Goal: Information Seeking & Learning: Learn about a topic

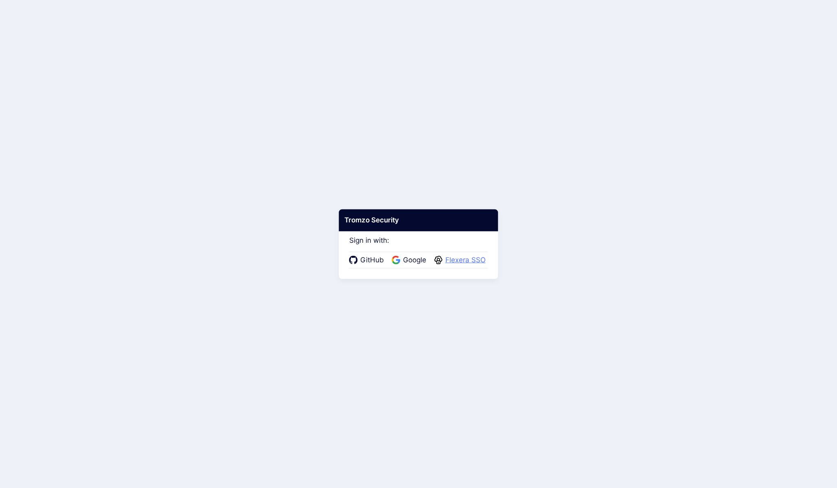
click at [462, 255] on span "Flexera SSO" at bounding box center [465, 260] width 45 height 11
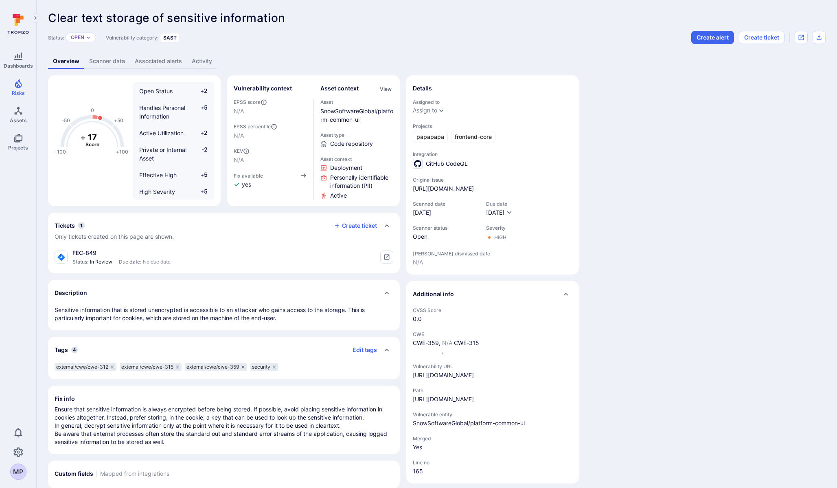
scroll to position [20, 0]
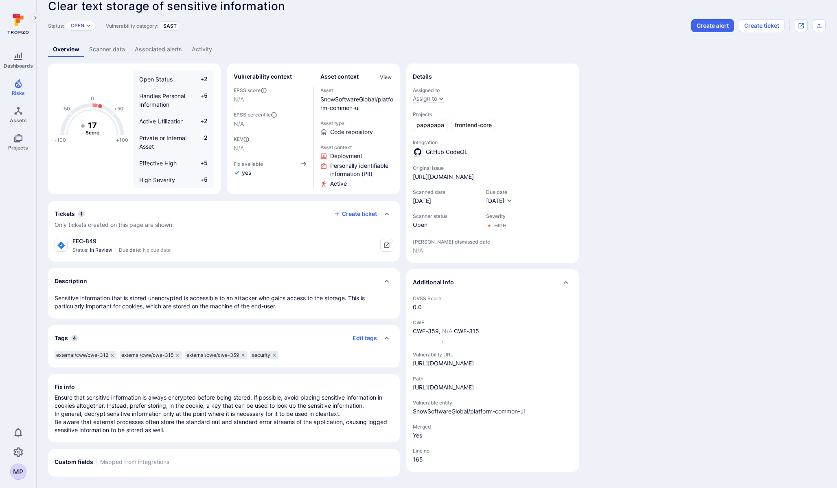
click at [435, 95] on div "Assign to" at bounding box center [425, 98] width 24 height 7
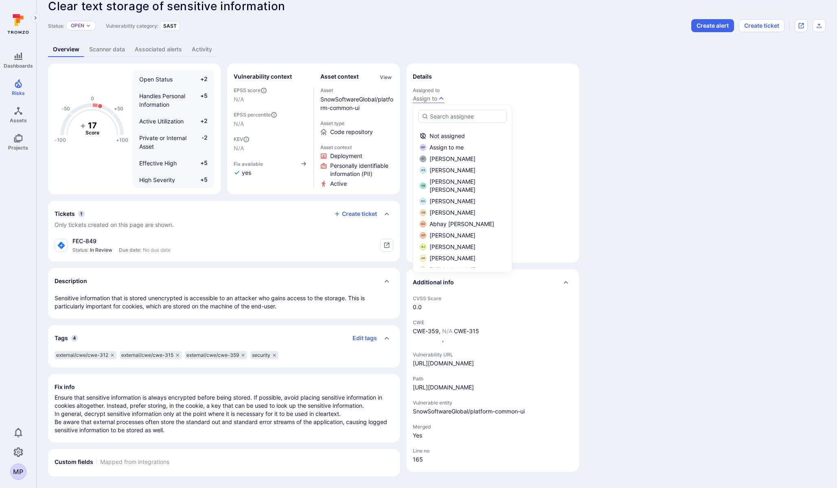
click at [481, 52] on div "Clear text storage of sensitive information ... Show more Status: Open Vulnerab…" at bounding box center [437, 238] width 801 height 500
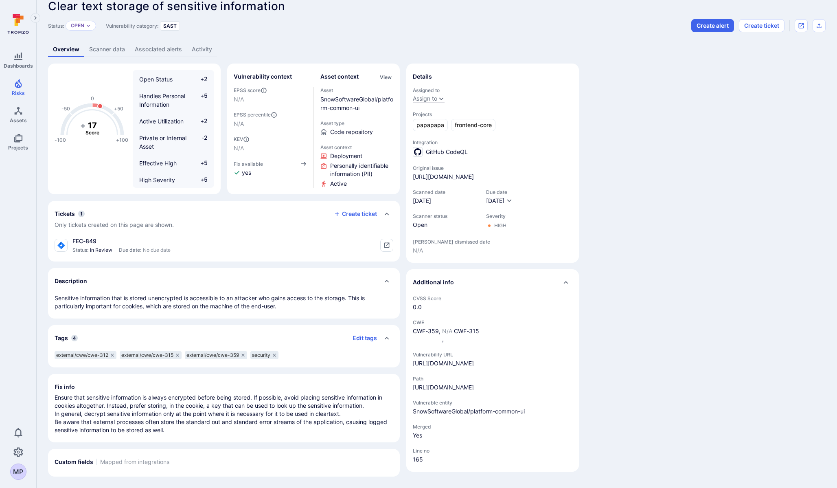
click at [430, 95] on div "Assign to" at bounding box center [425, 98] width 24 height 7
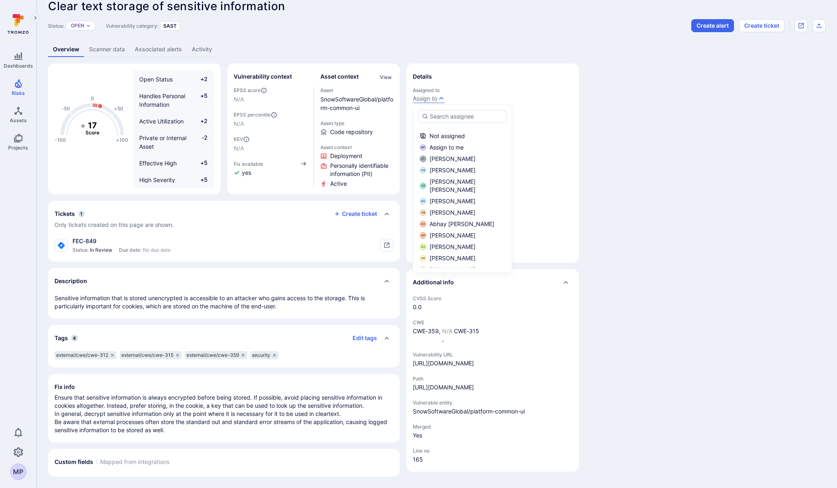
click at [488, 64] on section "Details Assigned to Assign to Projects papapapa frontend-core Integration GitHu…" at bounding box center [492, 163] width 173 height 199
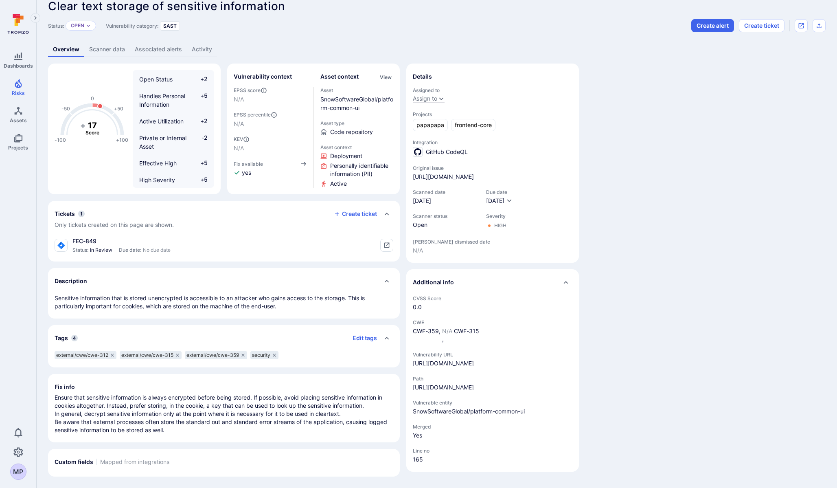
click at [427, 95] on div "Assign to" at bounding box center [425, 98] width 24 height 7
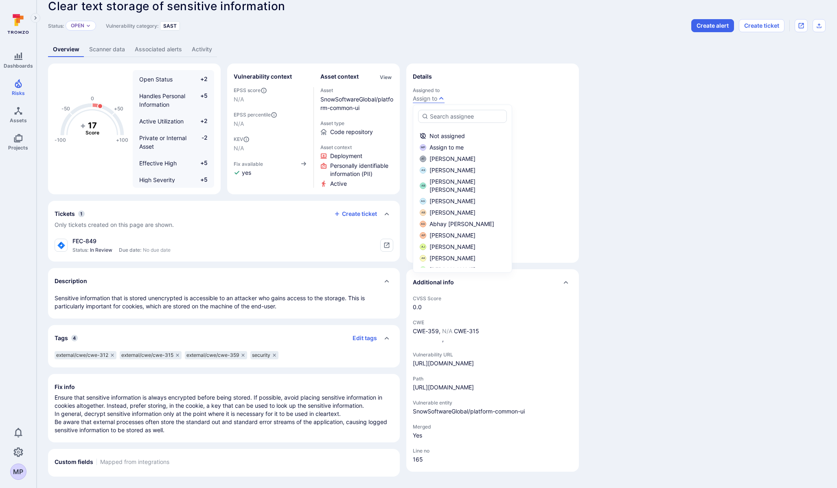
click at [386, 29] on div "Clear text storage of sensitive information ... Show more Status: Open Vulnerab…" at bounding box center [437, 238] width 801 height 500
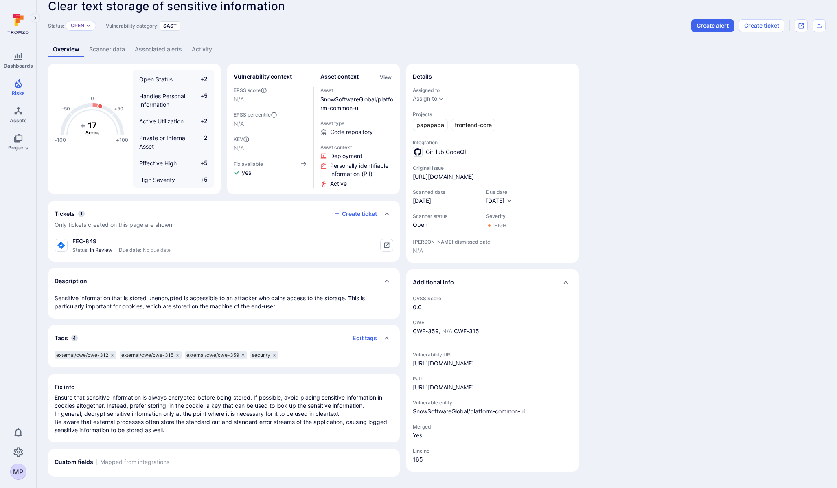
click at [103, 42] on link "Scanner data" at bounding box center [107, 49] width 46 height 15
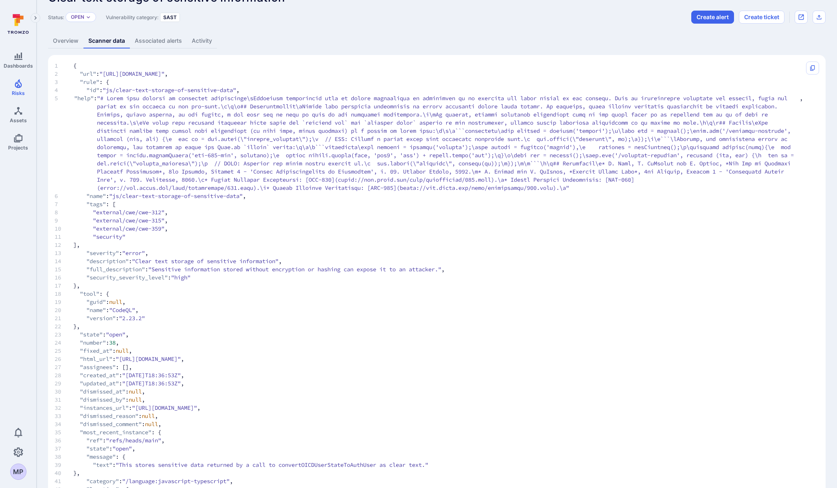
click at [137, 40] on link "Associated alerts" at bounding box center [158, 40] width 57 height 15
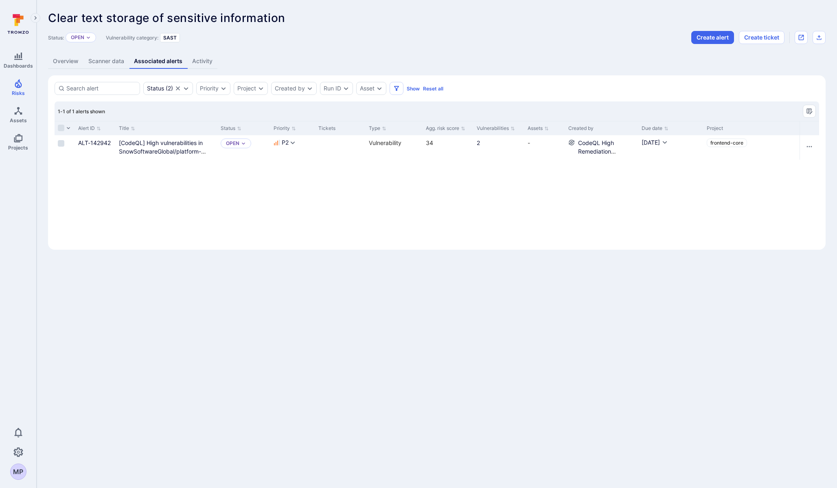
click at [198, 61] on link "Activity" at bounding box center [202, 61] width 30 height 15
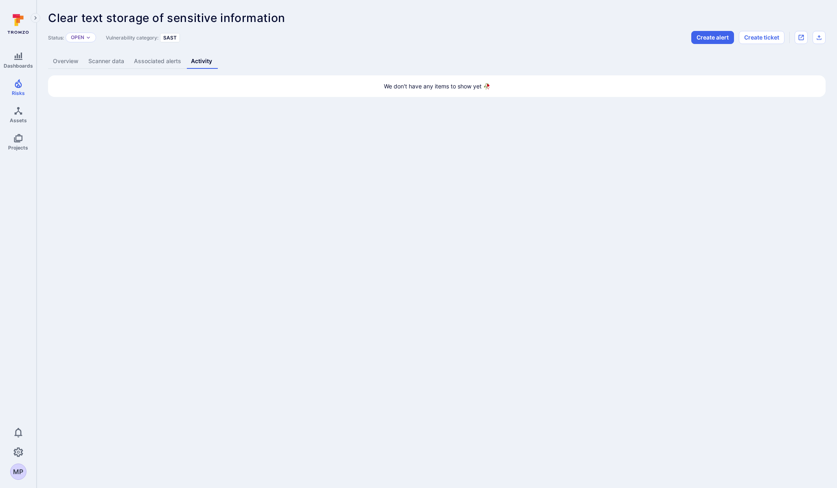
click at [67, 61] on link "Overview" at bounding box center [65, 61] width 35 height 15
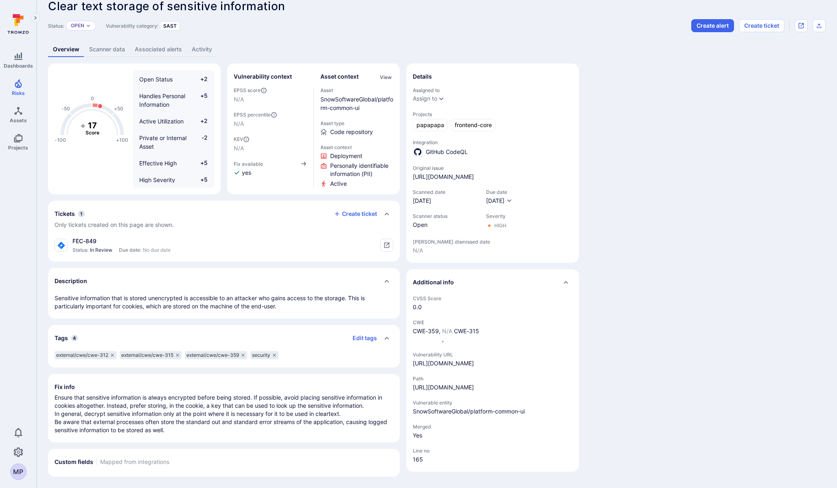
scroll to position [20, 0]
click at [474, 385] on link "[URL][DOMAIN_NAME]" at bounding box center [443, 387] width 61 height 7
